Goal: Task Accomplishment & Management: Use online tool/utility

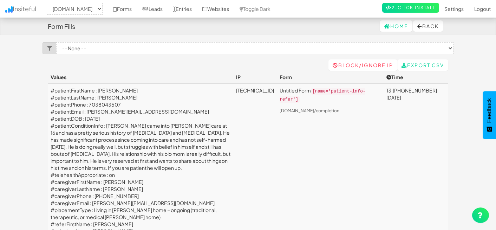
select select "2385"
click at [197, 12] on link "Entries" at bounding box center [182, 9] width 29 height 18
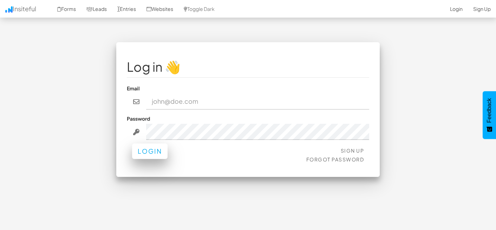
type input "[EMAIL_ADDRESS][DOMAIN_NAME]"
click at [143, 155] on button "Login" at bounding box center [149, 150] width 35 height 15
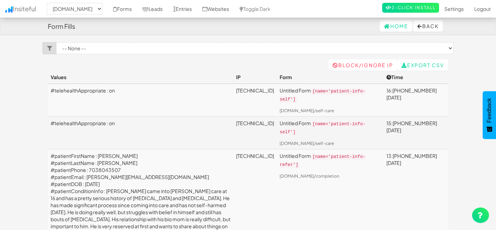
select select "2385"
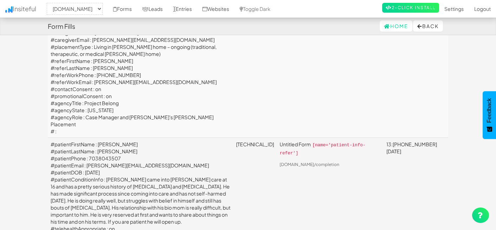
scroll to position [229, 0]
